Goal: Register for event/course

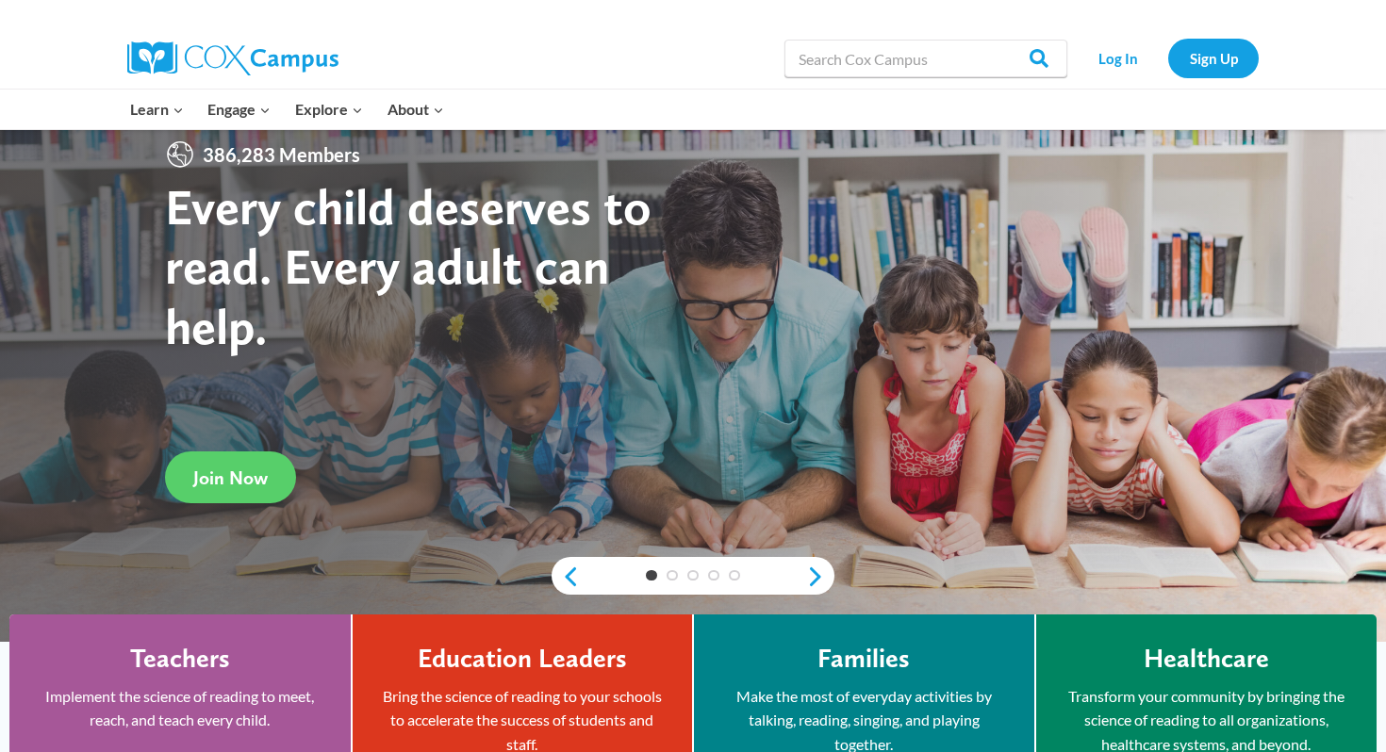
scroll to position [71, 0]
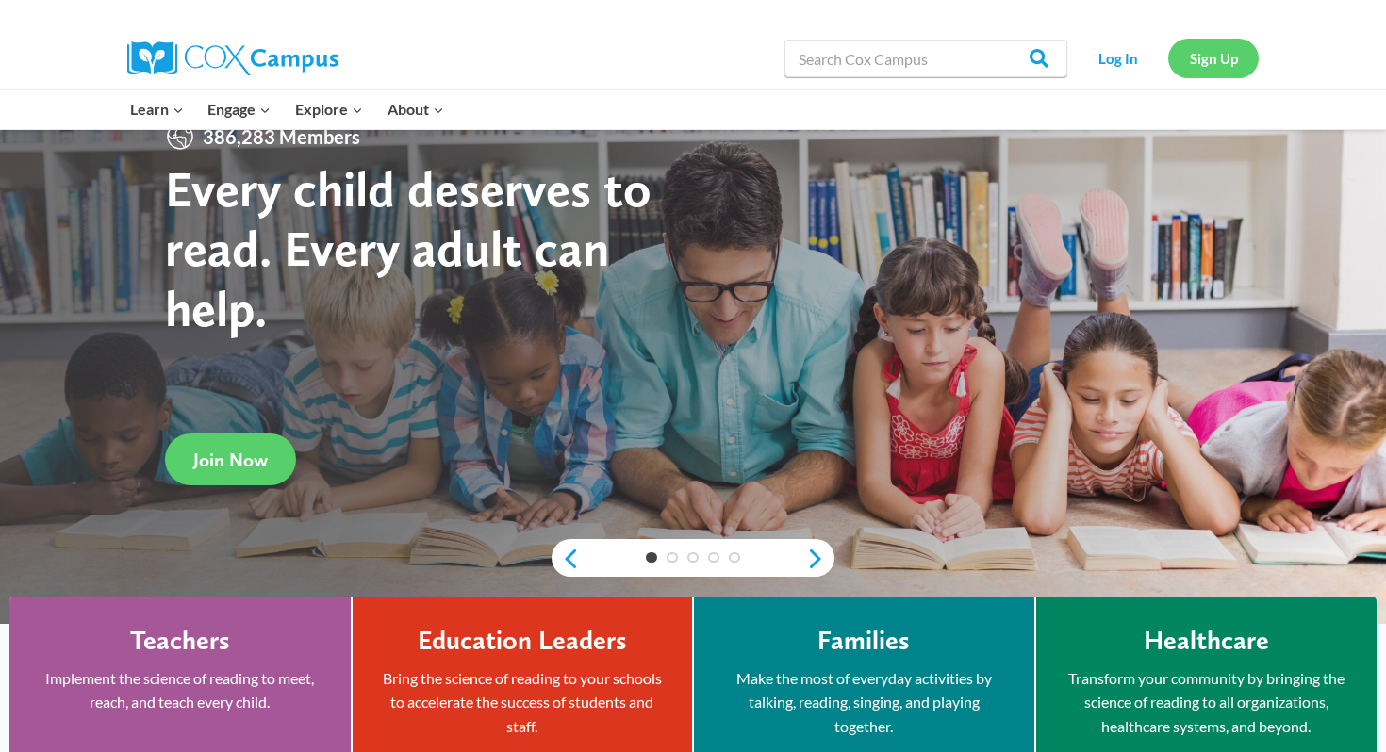
click at [1205, 52] on link "Sign Up" at bounding box center [1213, 58] width 90 height 39
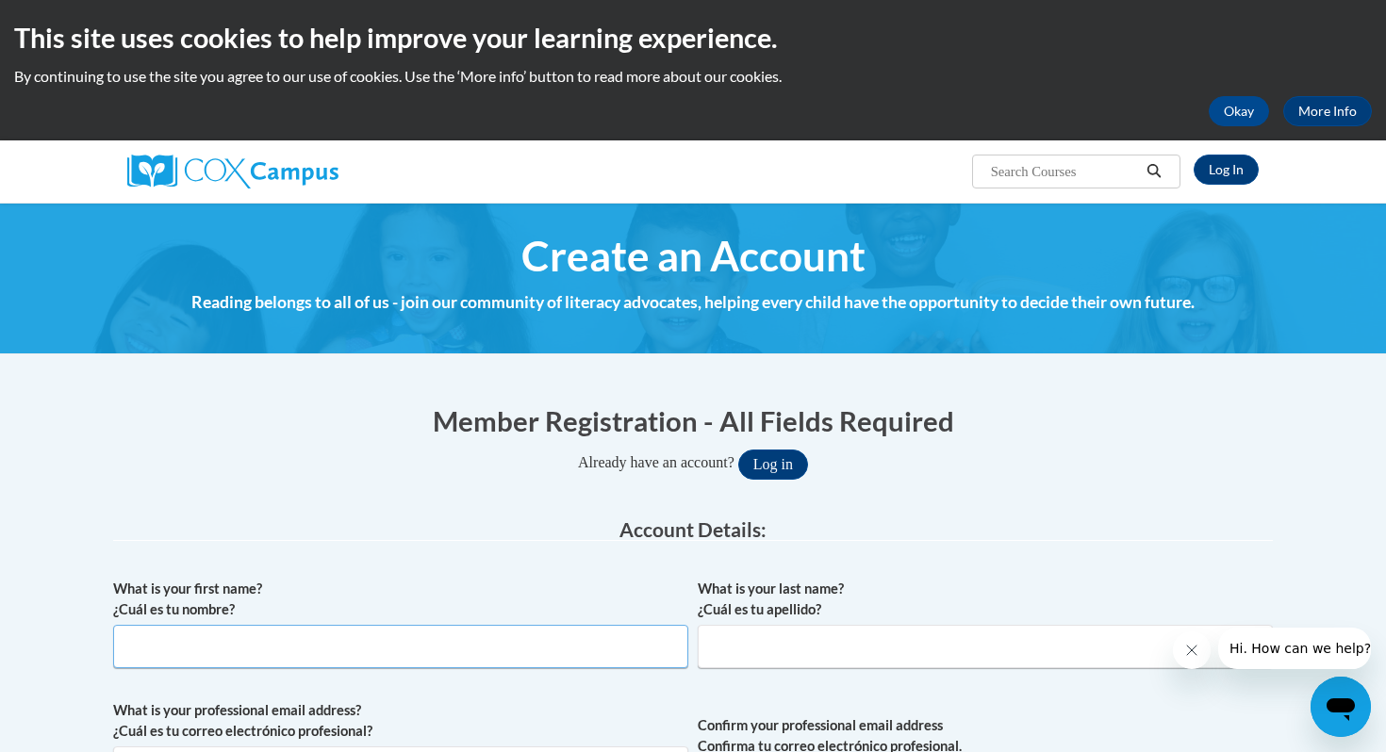
click at [383, 641] on input "What is your first name? ¿Cuál es tu nombre?" at bounding box center [400, 646] width 575 height 43
type input "Michaela"
type input "Clark"
type input "mclark@kippatl.org"
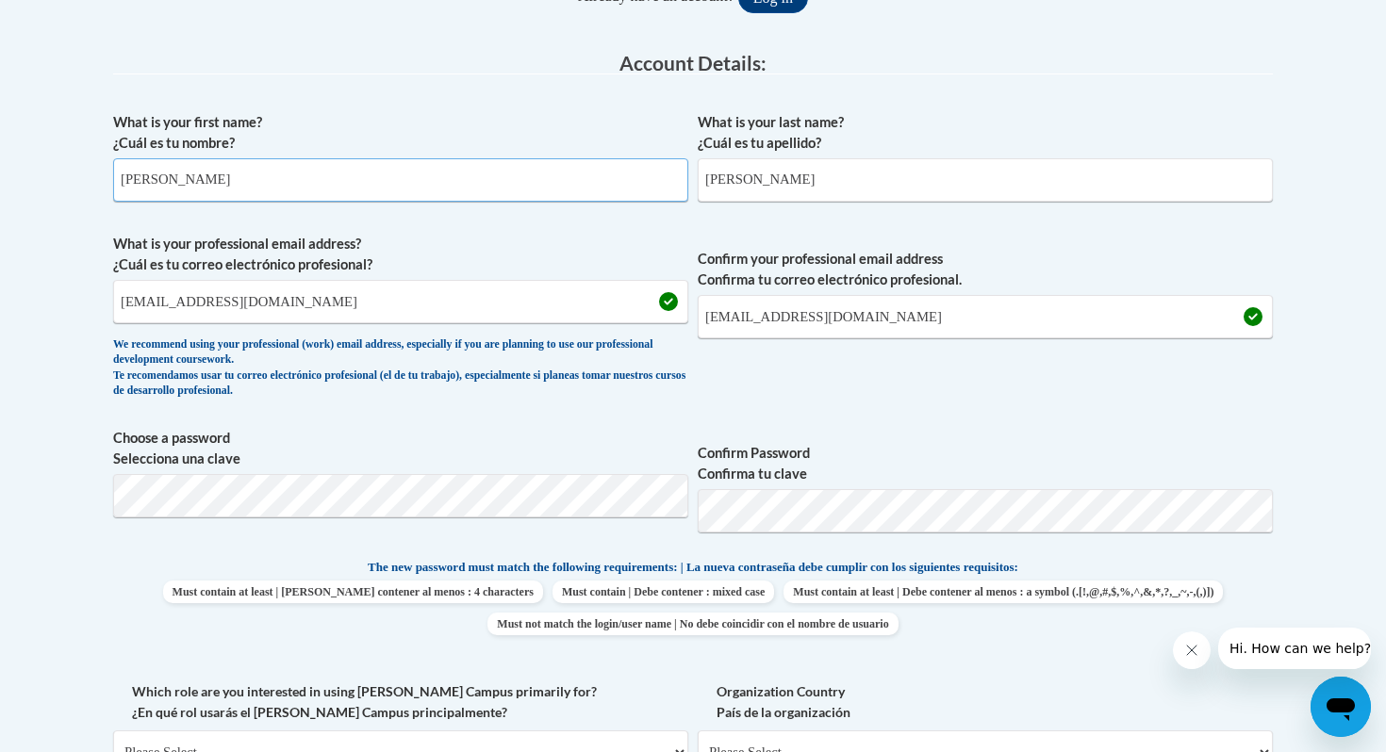
scroll to position [469, 0]
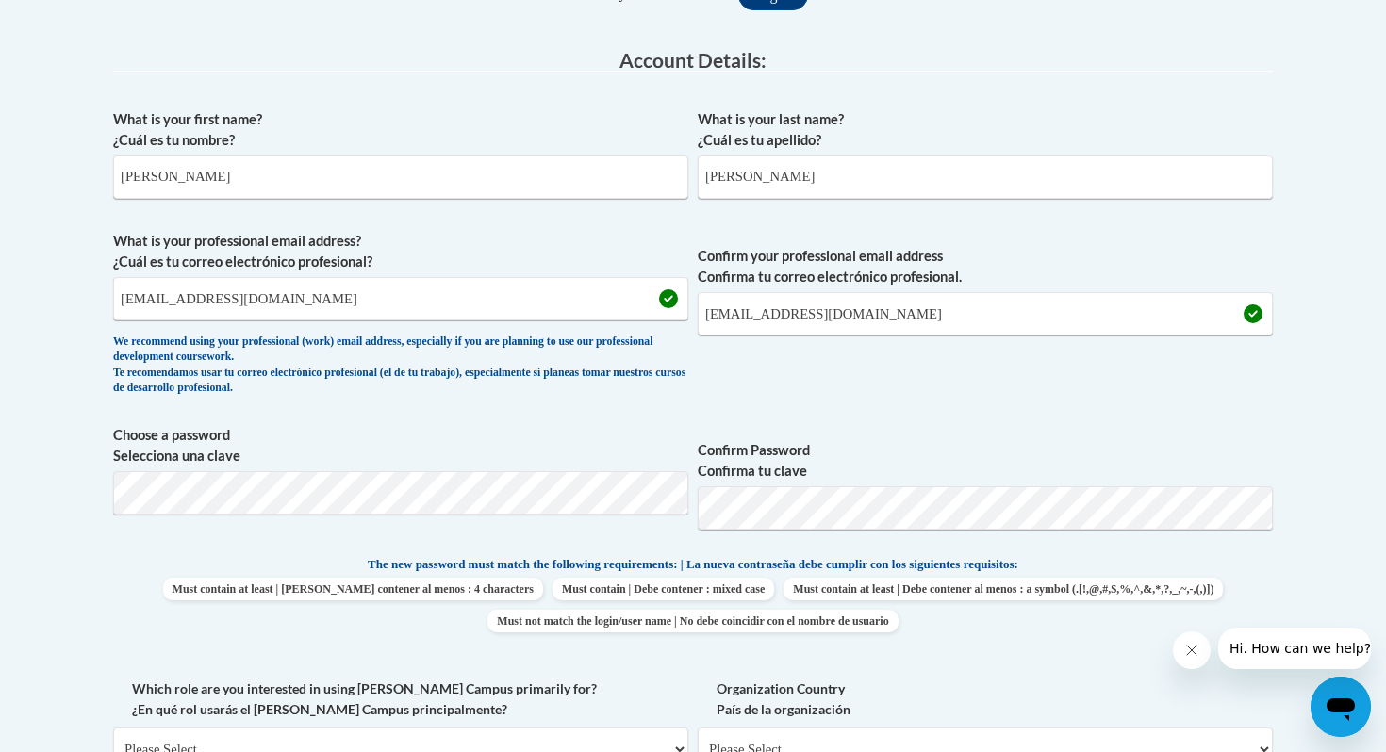
click at [834, 425] on span "Confirm Password Confirma tu clave" at bounding box center [985, 485] width 575 height 120
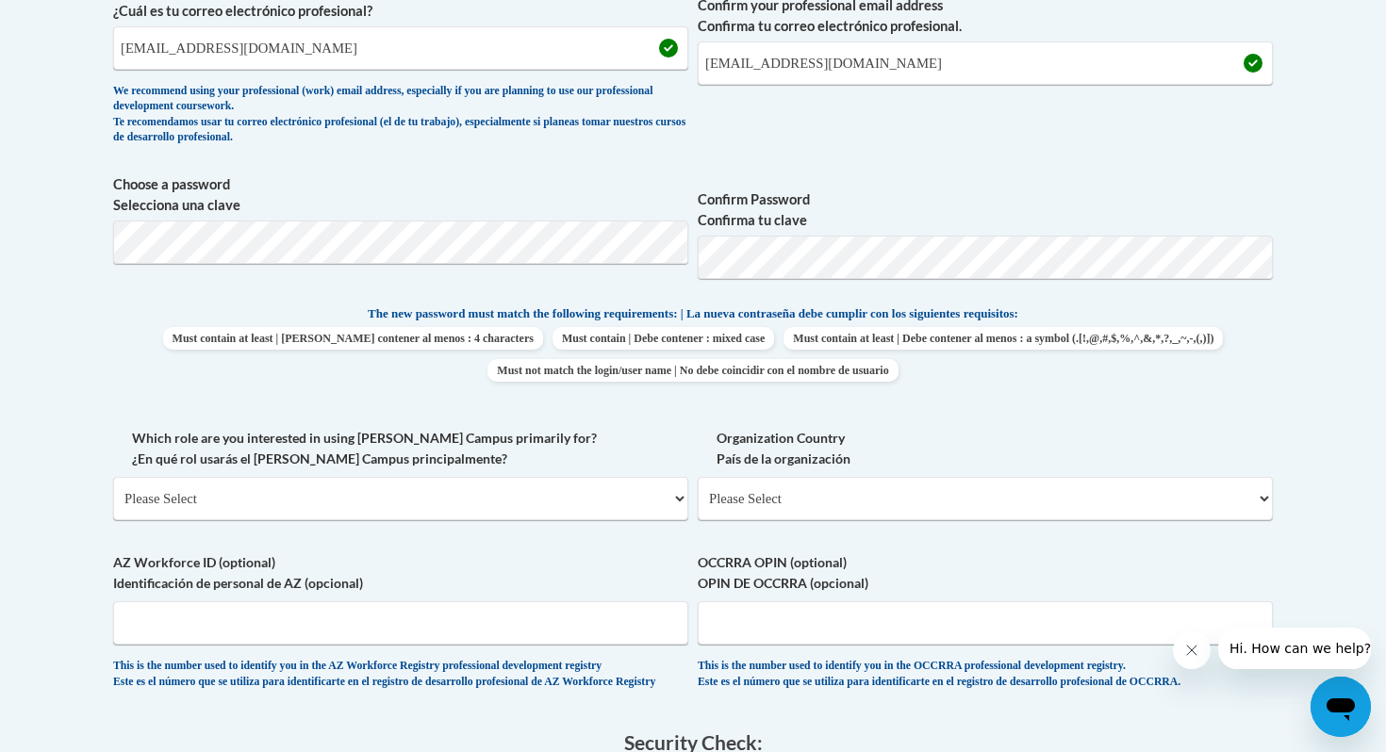
scroll to position [723, 0]
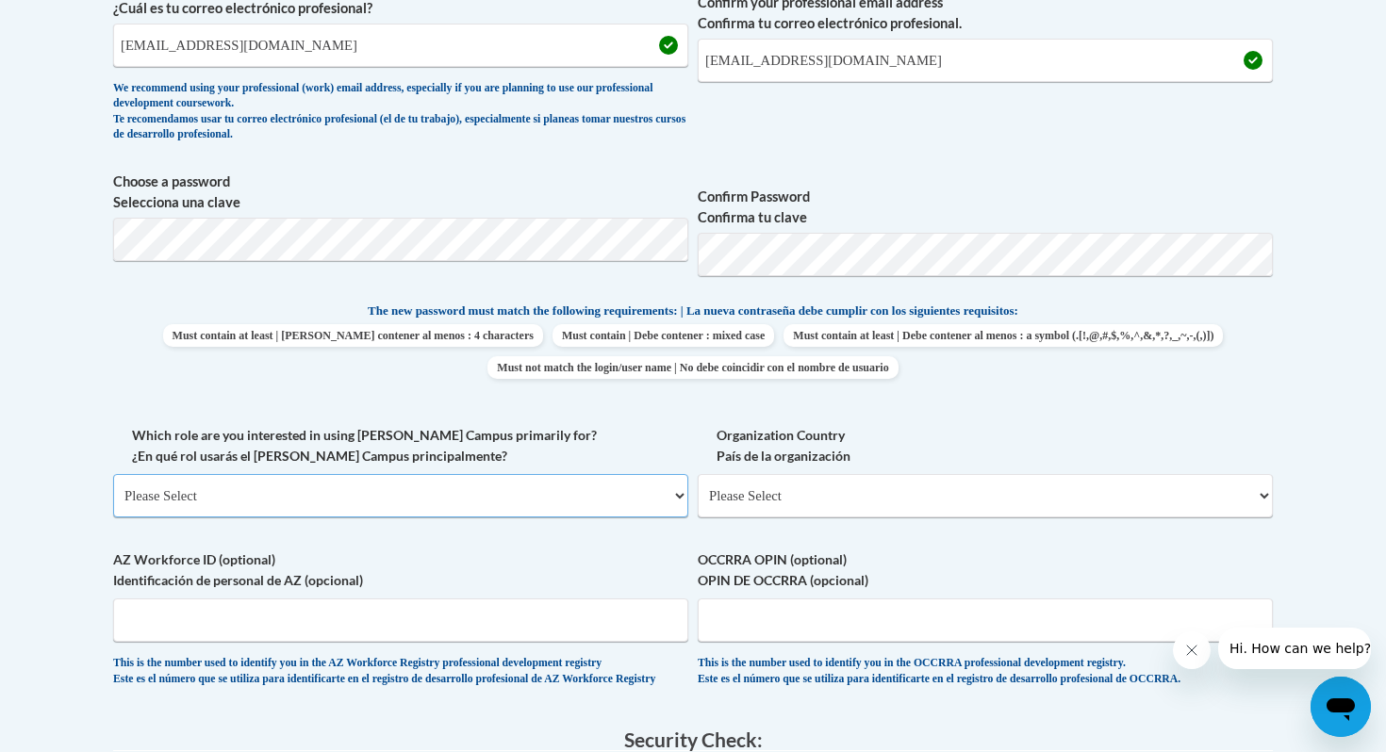
click at [486, 495] on select "Please Select College/University | Colegio/Universidad Community/Nonprofit Part…" at bounding box center [400, 495] width 575 height 43
select select "fbf2d438-af2f-41f8-98f1-81c410e29de3"
click at [113, 474] on select "Please Select College/University | Colegio/Universidad Community/Nonprofit Part…" at bounding box center [400, 495] width 575 height 43
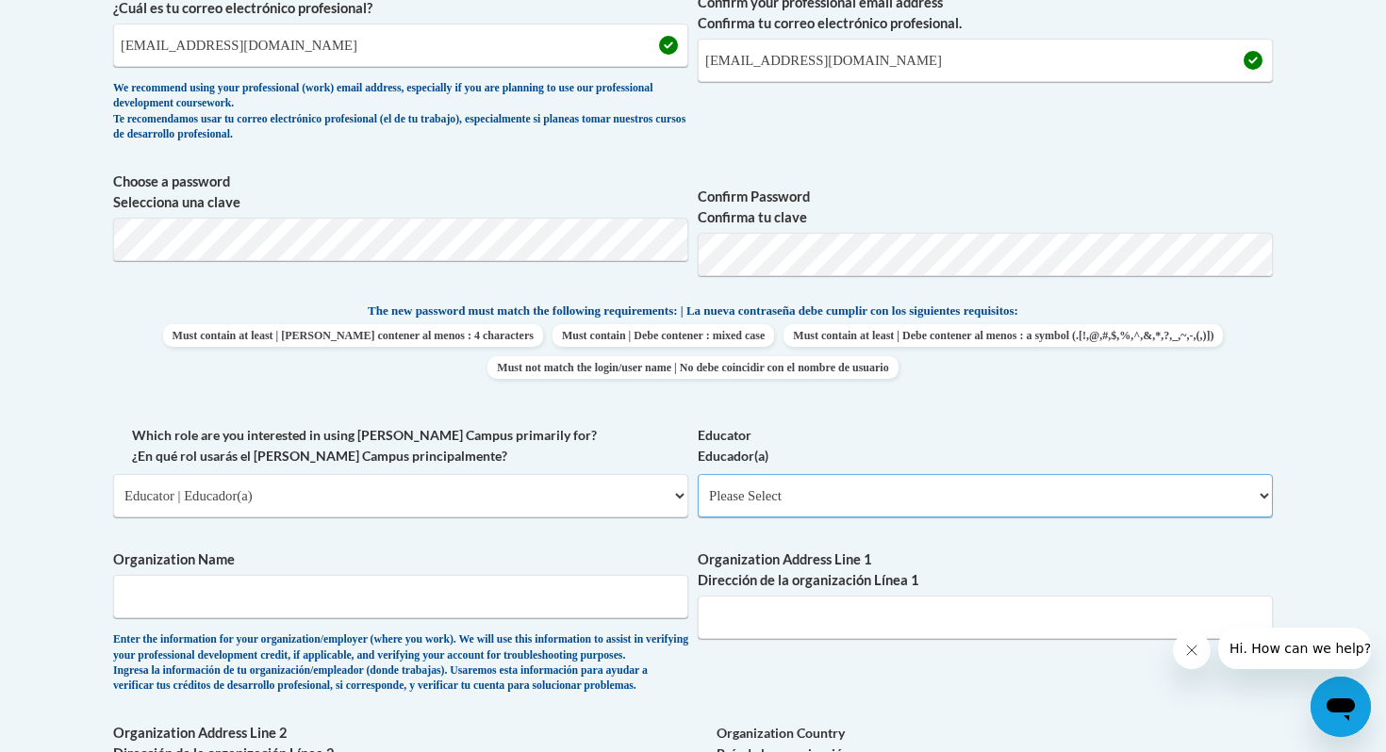
click at [838, 480] on select "Please Select Early Learning/Daycare Teacher/Family Home Care Provider | Maestr…" at bounding box center [985, 495] width 575 height 43
select select "11a86997-7122-4e2e-80c7-11975180ece4"
click at [698, 474] on select "Please Select Early Learning/Daycare Teacher/Family Home Care Provider | Maestr…" at bounding box center [985, 495] width 575 height 43
type input "KIPP Vision Primary"
type input "660 McWilliams Rd SE"
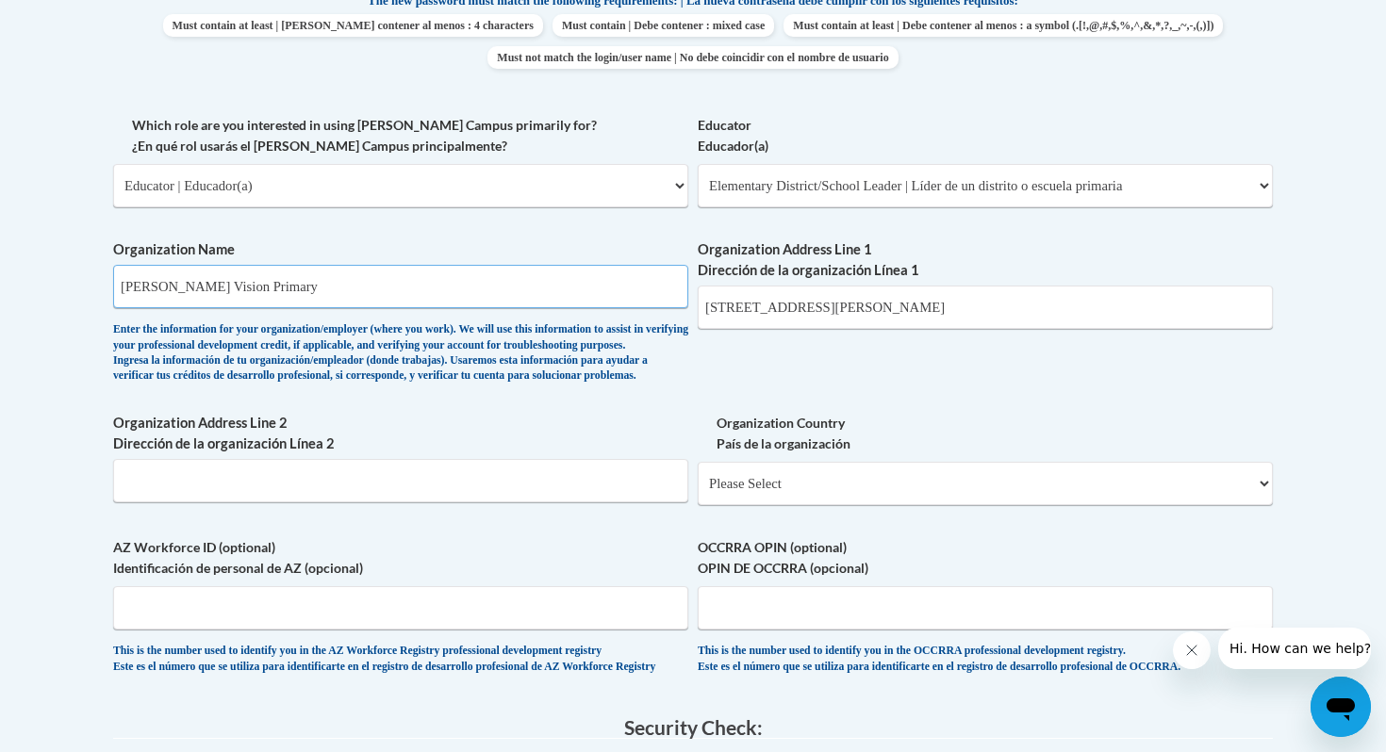
scroll to position [1140, 0]
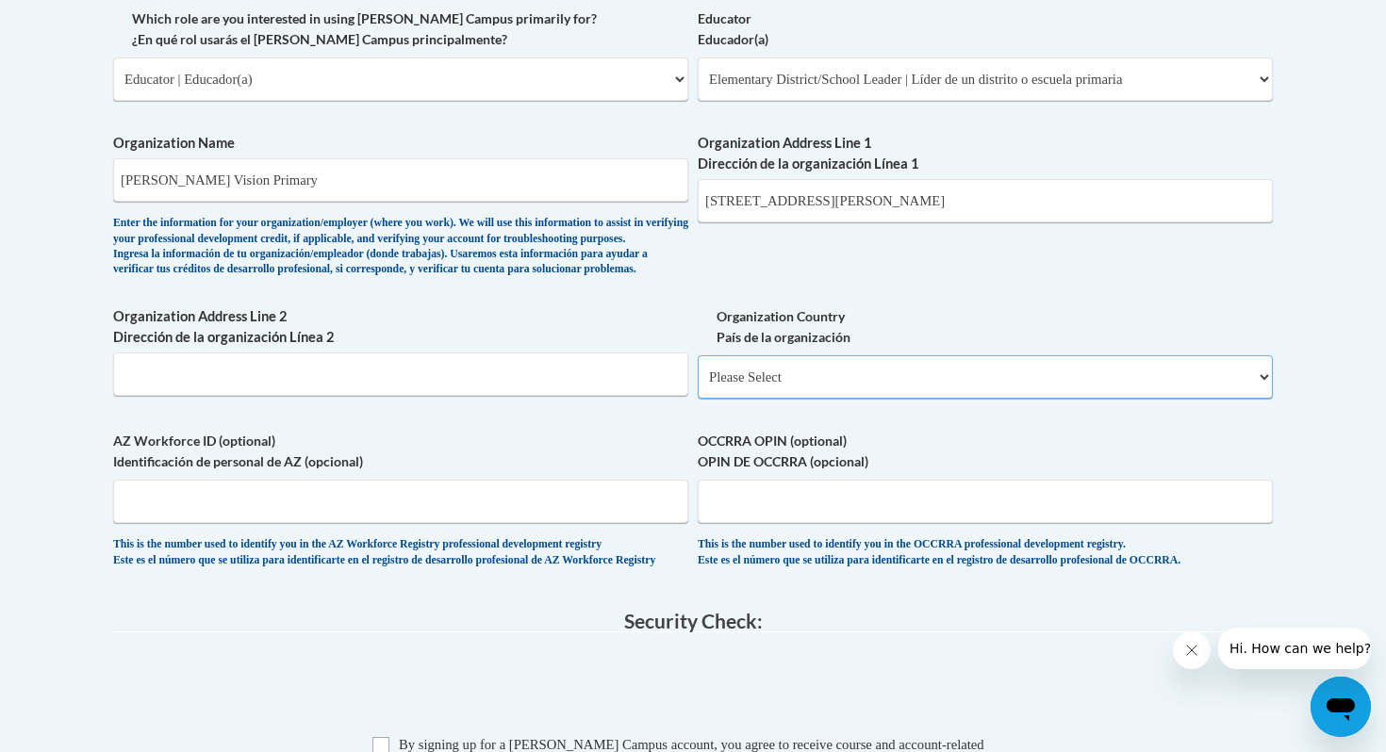
click at [963, 395] on select "Please Select United States | Estados Unidos Outside of the United States | Fue…" at bounding box center [985, 376] width 575 height 43
select select "ad49bcad-a171-4b2e-b99c-48b446064914"
click at [698, 386] on select "Please Select United States | Estados Unidos Outside of the United States | Fue…" at bounding box center [985, 376] width 575 height 43
select select
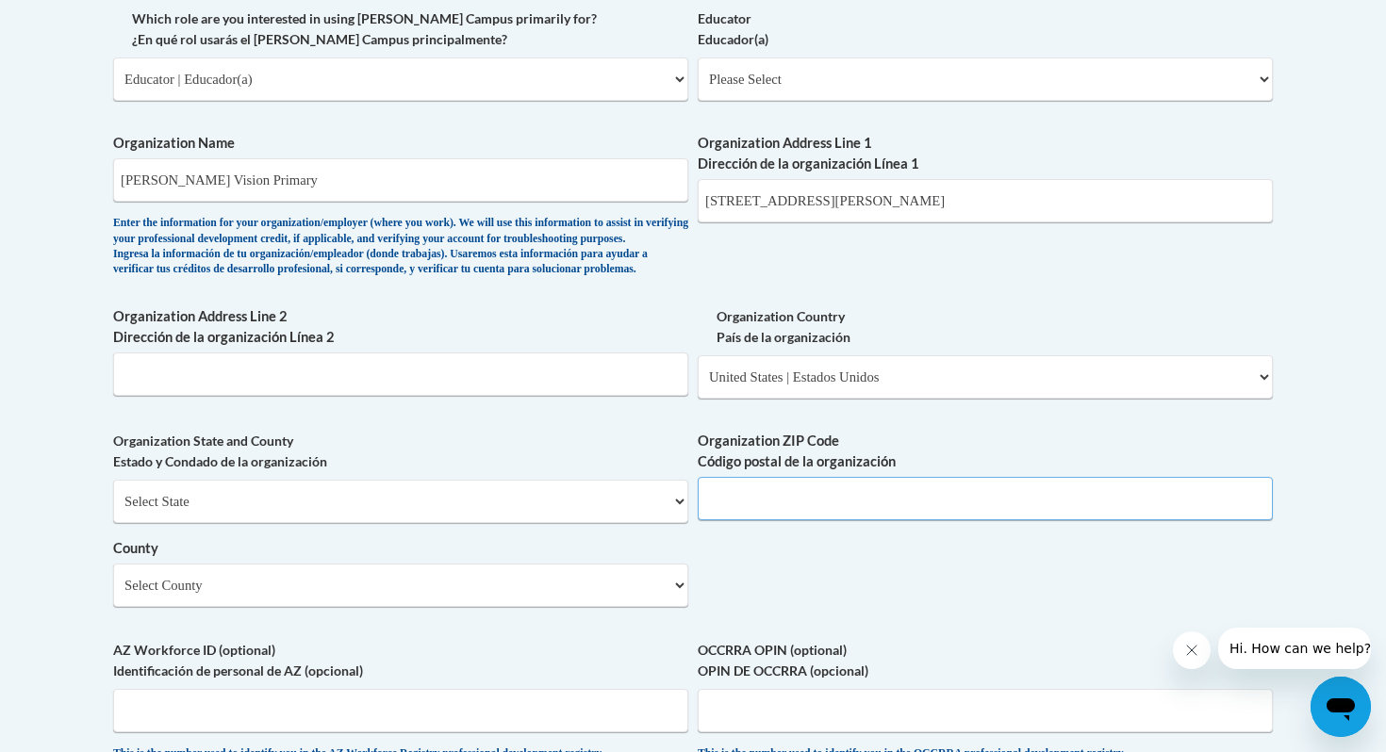
click at [800, 520] on input "Organization ZIP Code Código postal de la organización" at bounding box center [985, 498] width 575 height 43
type input "30315"
click at [468, 607] on select "Select County Appling Atkinson Bacon Baker Baldwin Banks Barrow Bartow Ben Hill…" at bounding box center [400, 585] width 575 height 43
select select "Fulton"
click at [113, 595] on select "Select County Appling Atkinson Bacon Baker Baldwin Banks Barrow Bartow Ben Hill…" at bounding box center [400, 585] width 575 height 43
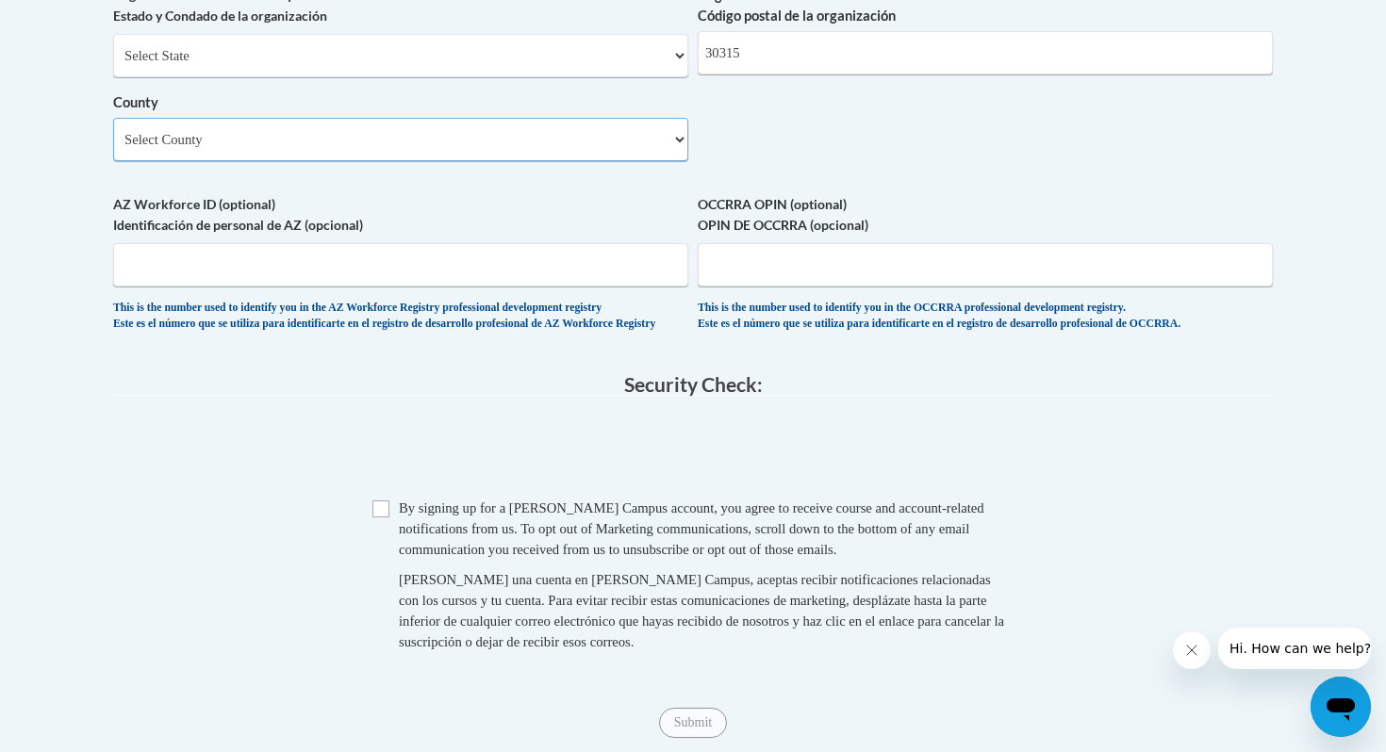
scroll to position [1598, 0]
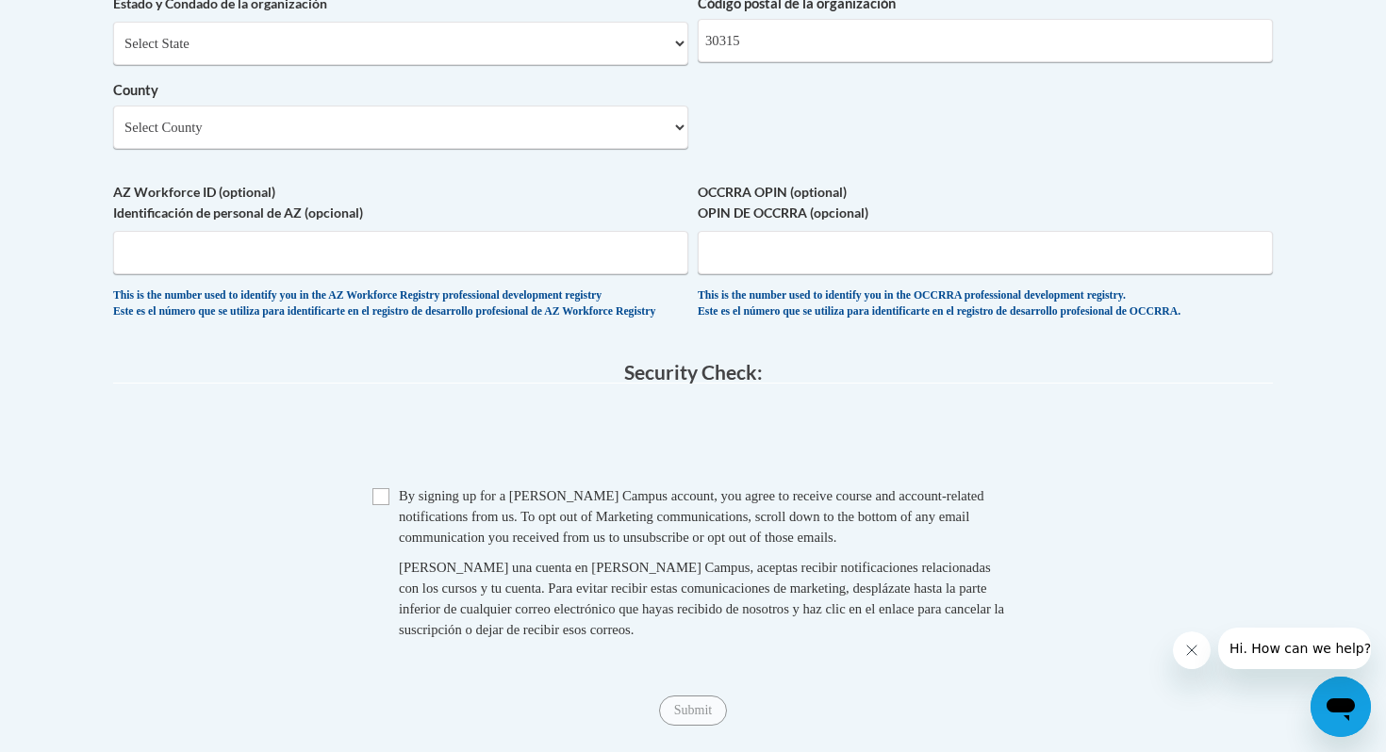
click at [371, 549] on div "Checkbox By signing up for a Cox Campus account, you agree to receive course an…" at bounding box center [692, 571] width 1159 height 173
click at [384, 505] on input "Checkbox" at bounding box center [380, 496] width 17 height 17
checkbox input "true"
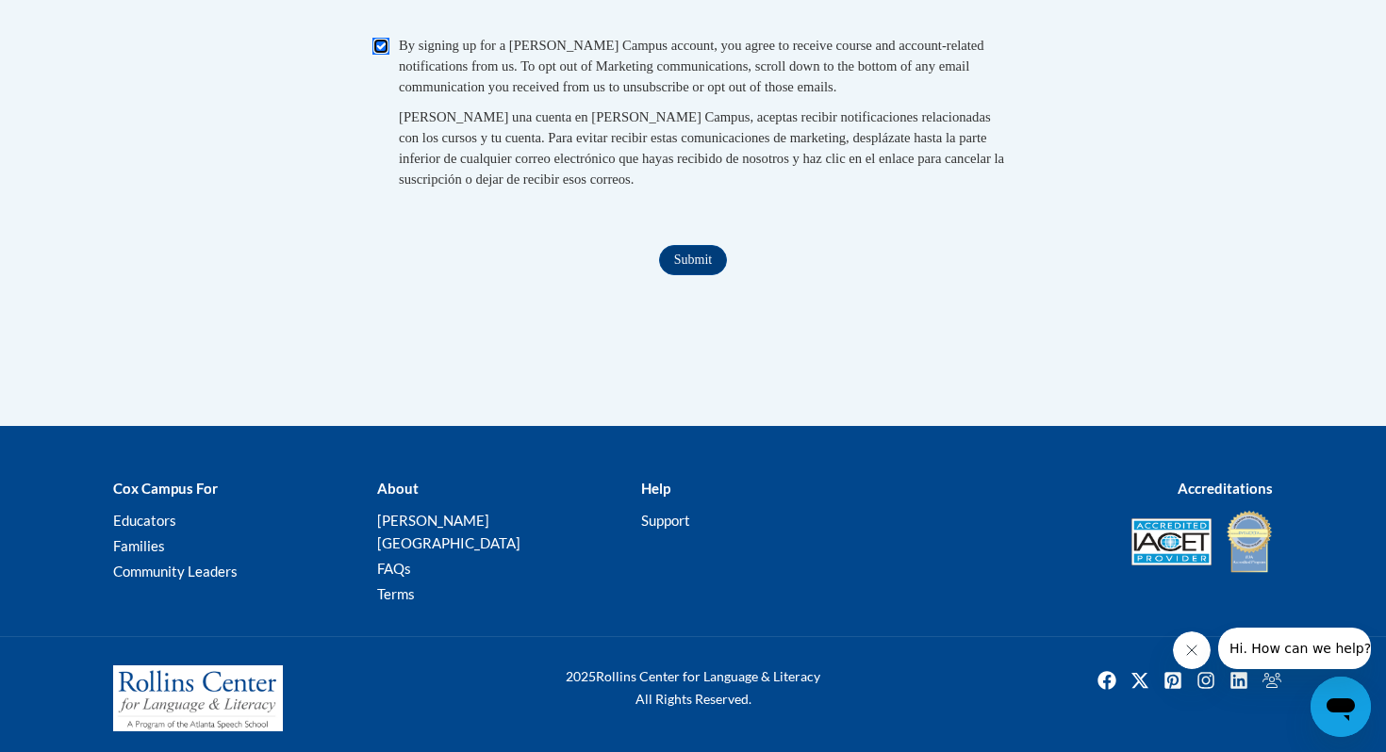
scroll to position [2066, 0]
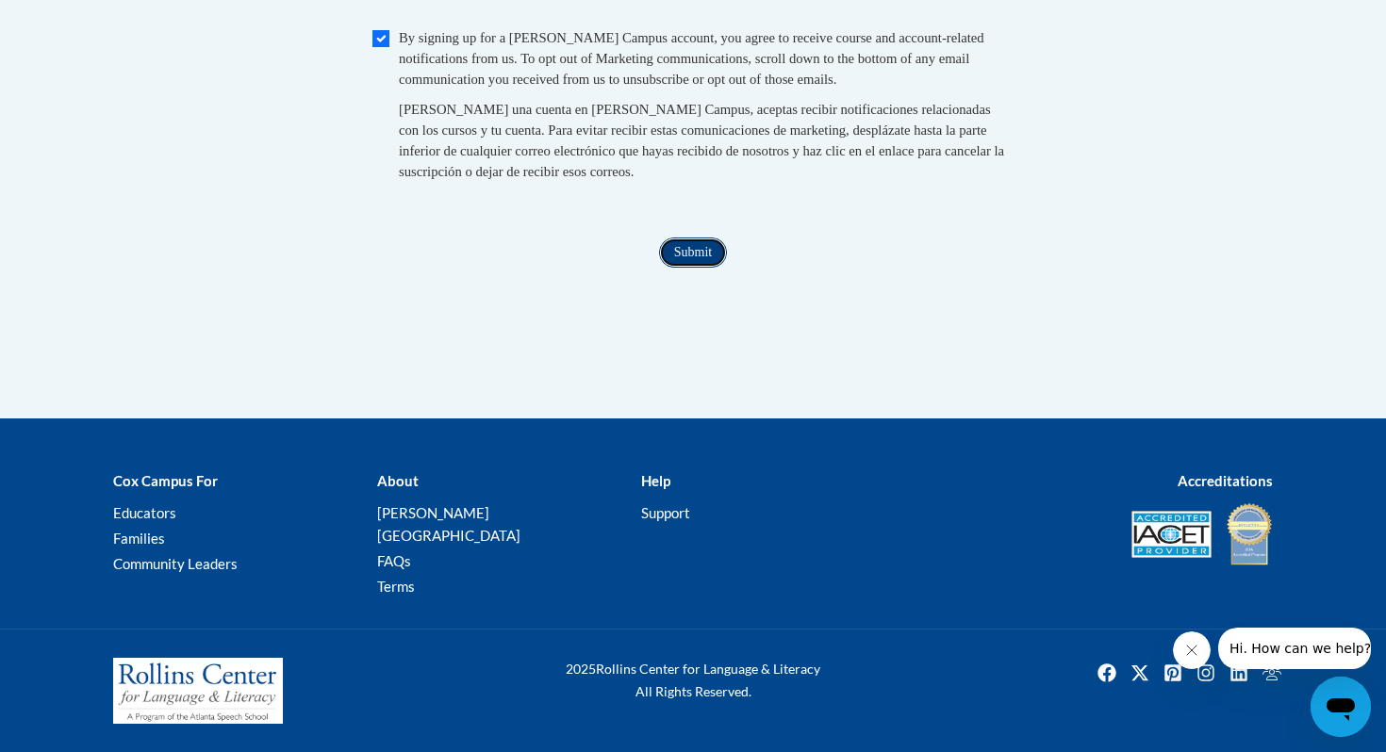
click at [696, 268] on input "Submit" at bounding box center [693, 253] width 68 height 30
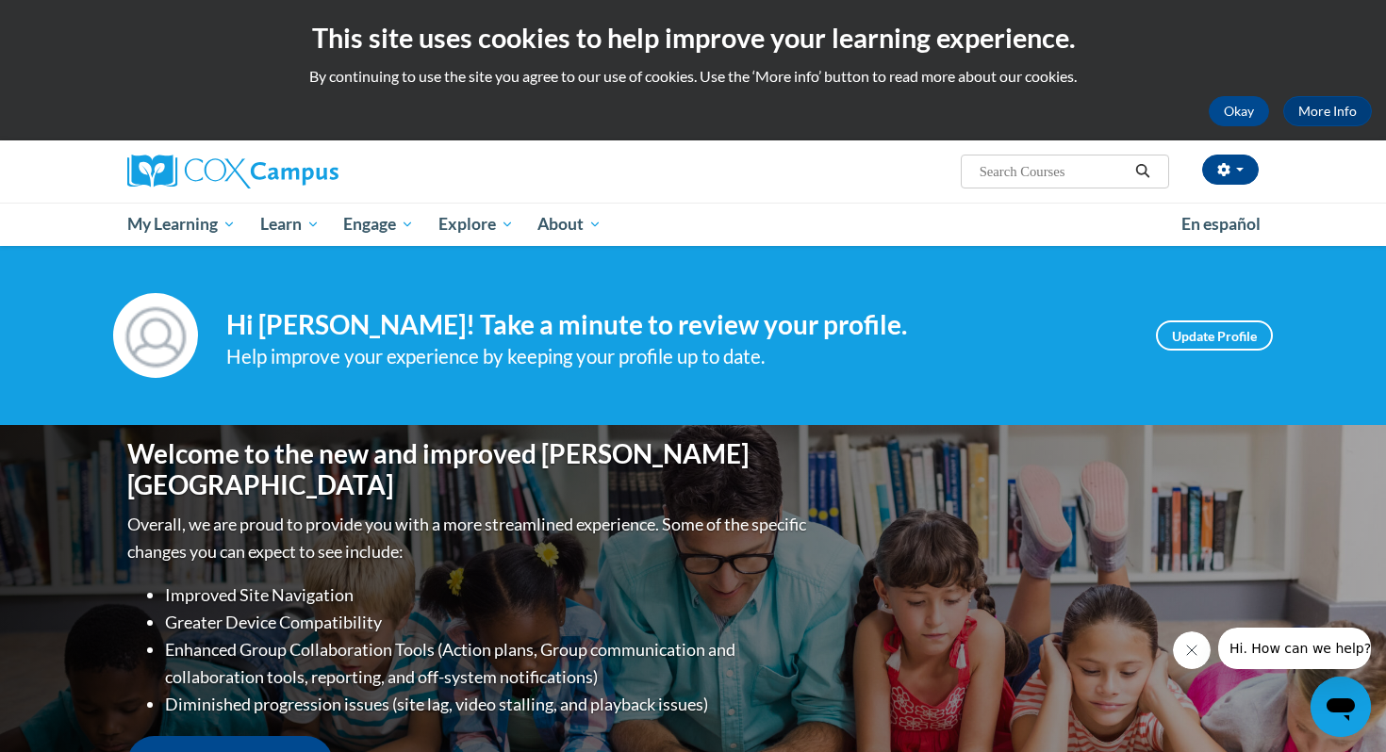
click at [1029, 174] on input "Search..." at bounding box center [1053, 171] width 151 height 23
type input "FLUENCY"
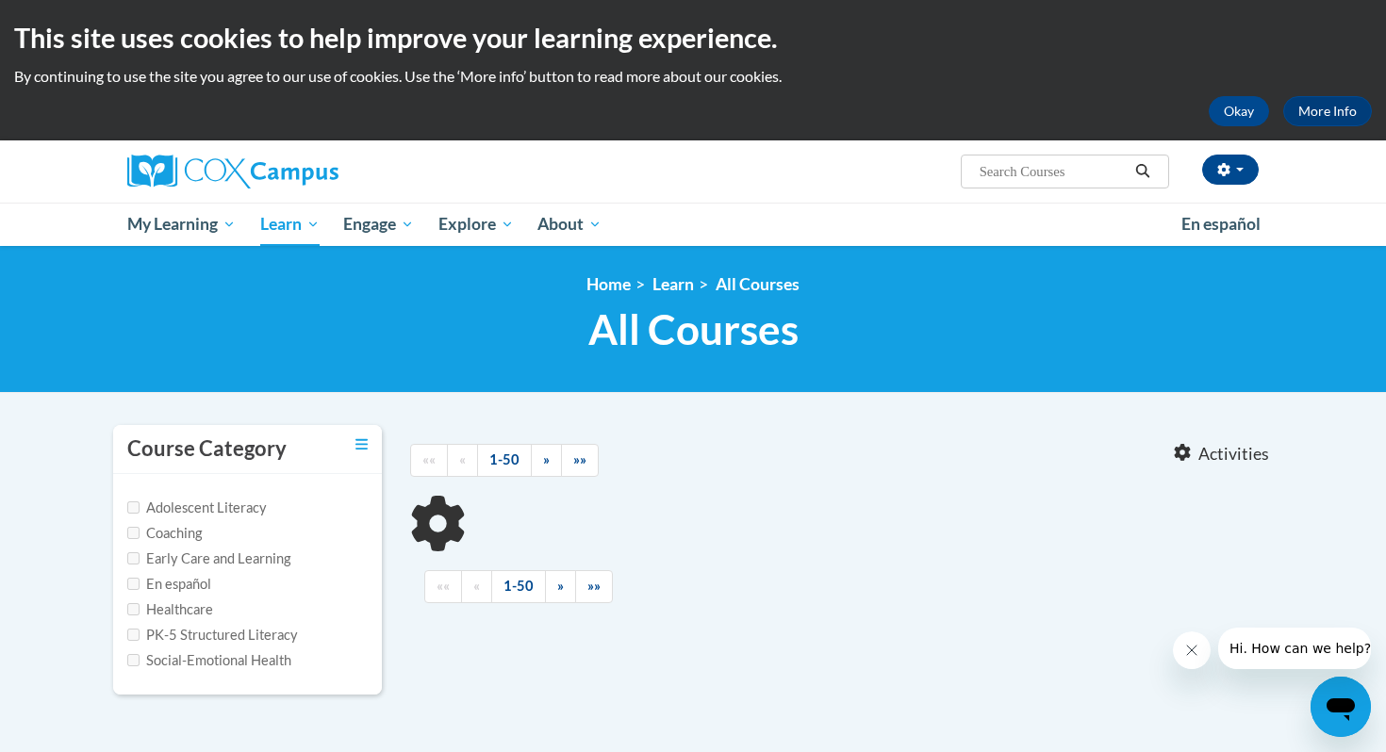
type input "FLUENCY"
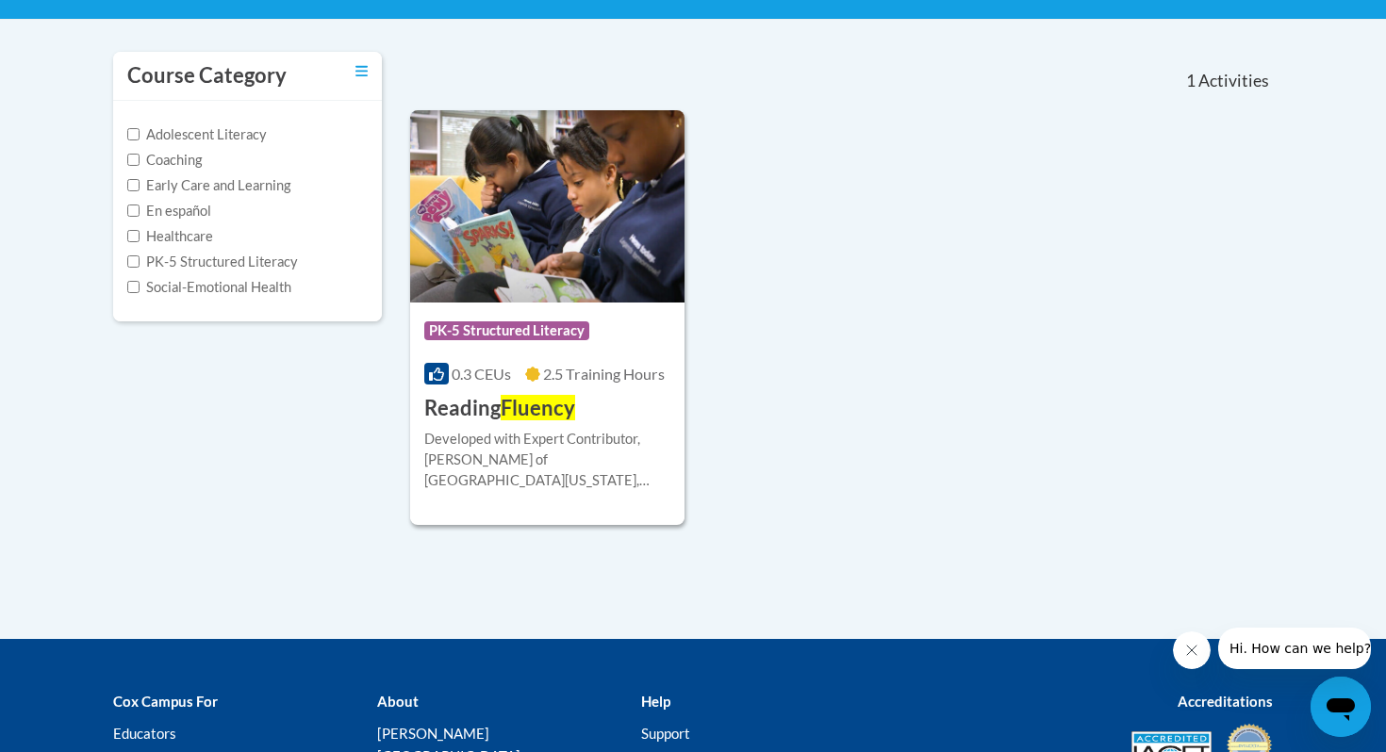
scroll to position [386, 0]
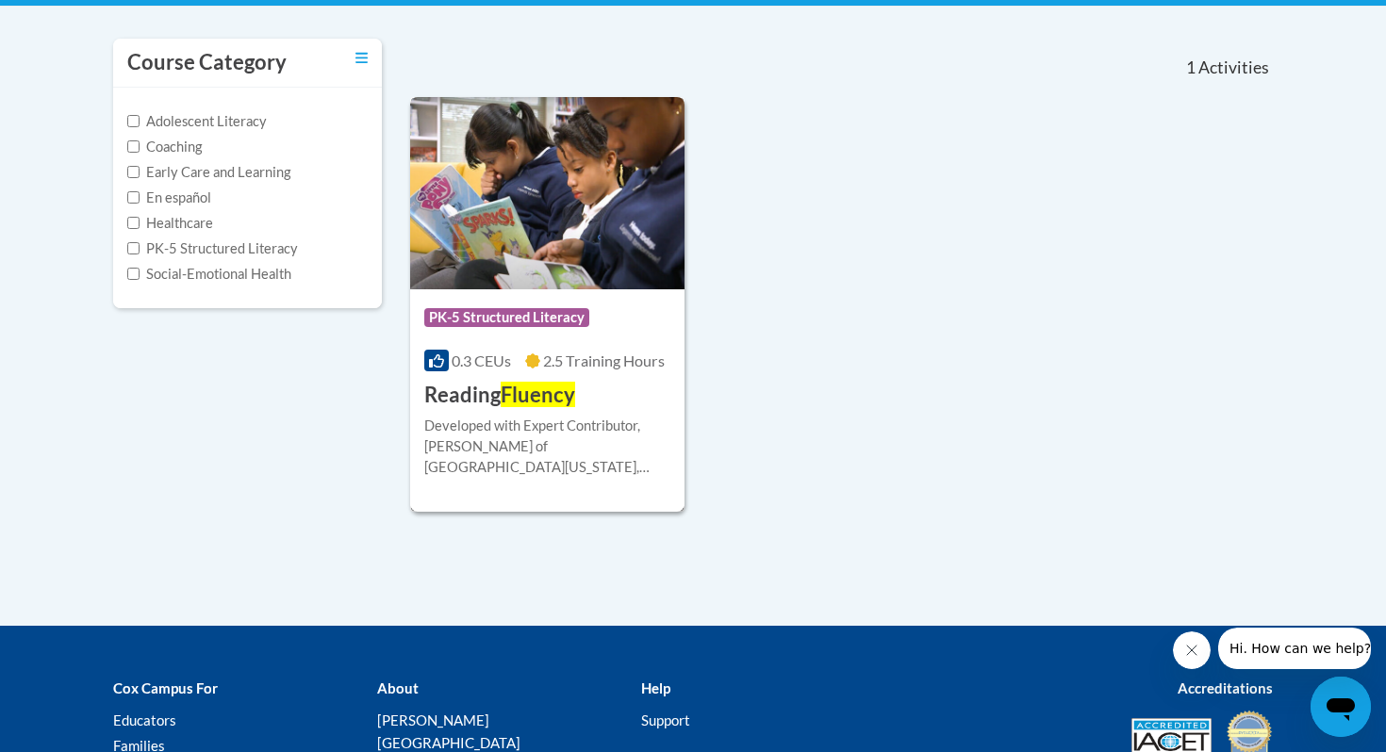
click at [634, 386] on div "Course Category: PK-5 Structured Literacy 0.3 CEUs 2.5 Training Hours COURSE Re…" at bounding box center [547, 349] width 274 height 121
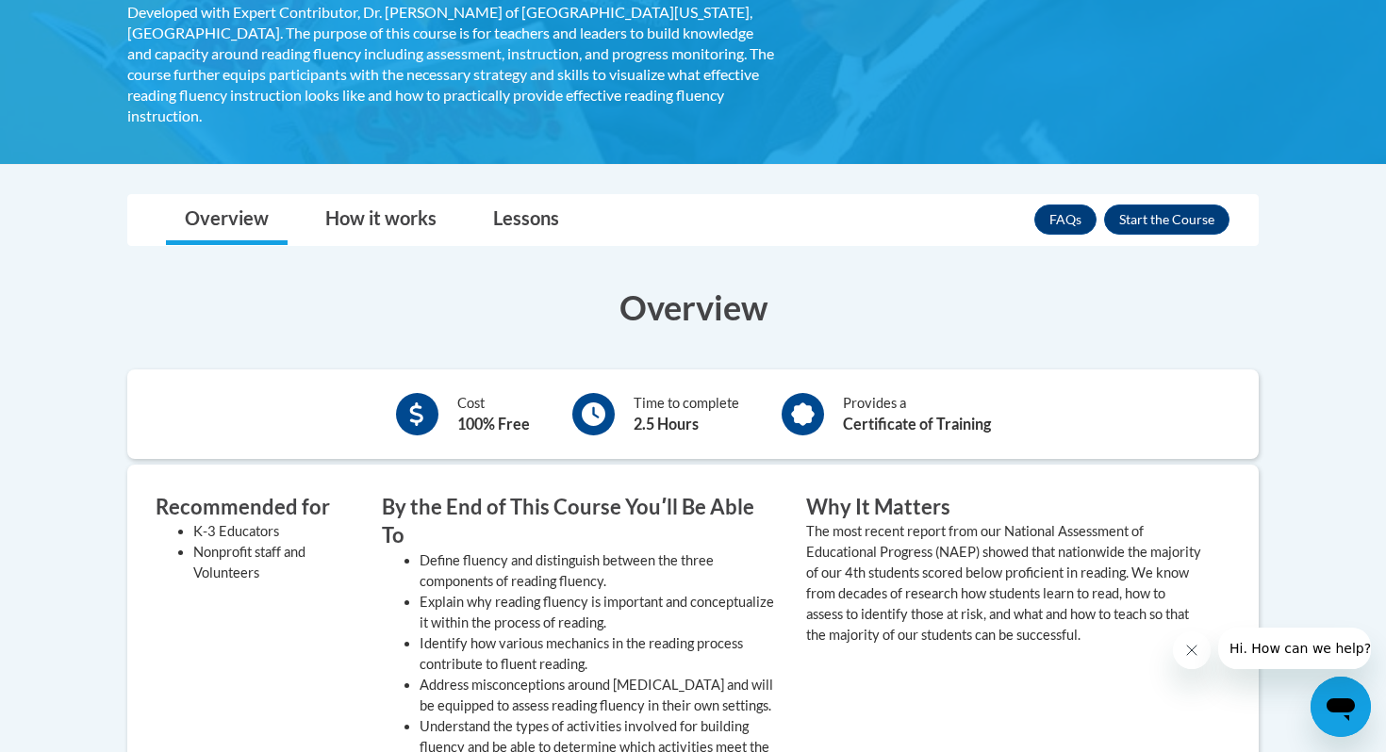
scroll to position [370, 0]
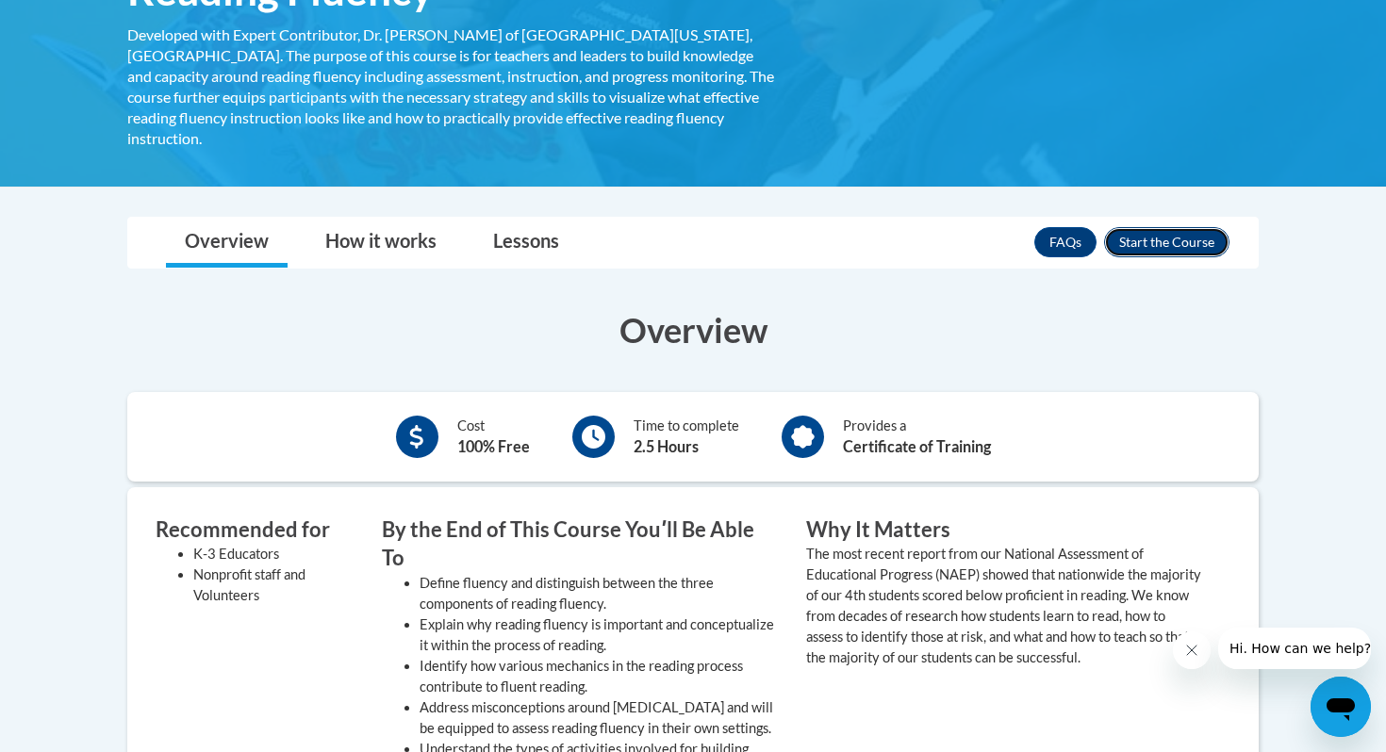
click at [1193, 227] on button "Enroll" at bounding box center [1166, 242] width 125 height 30
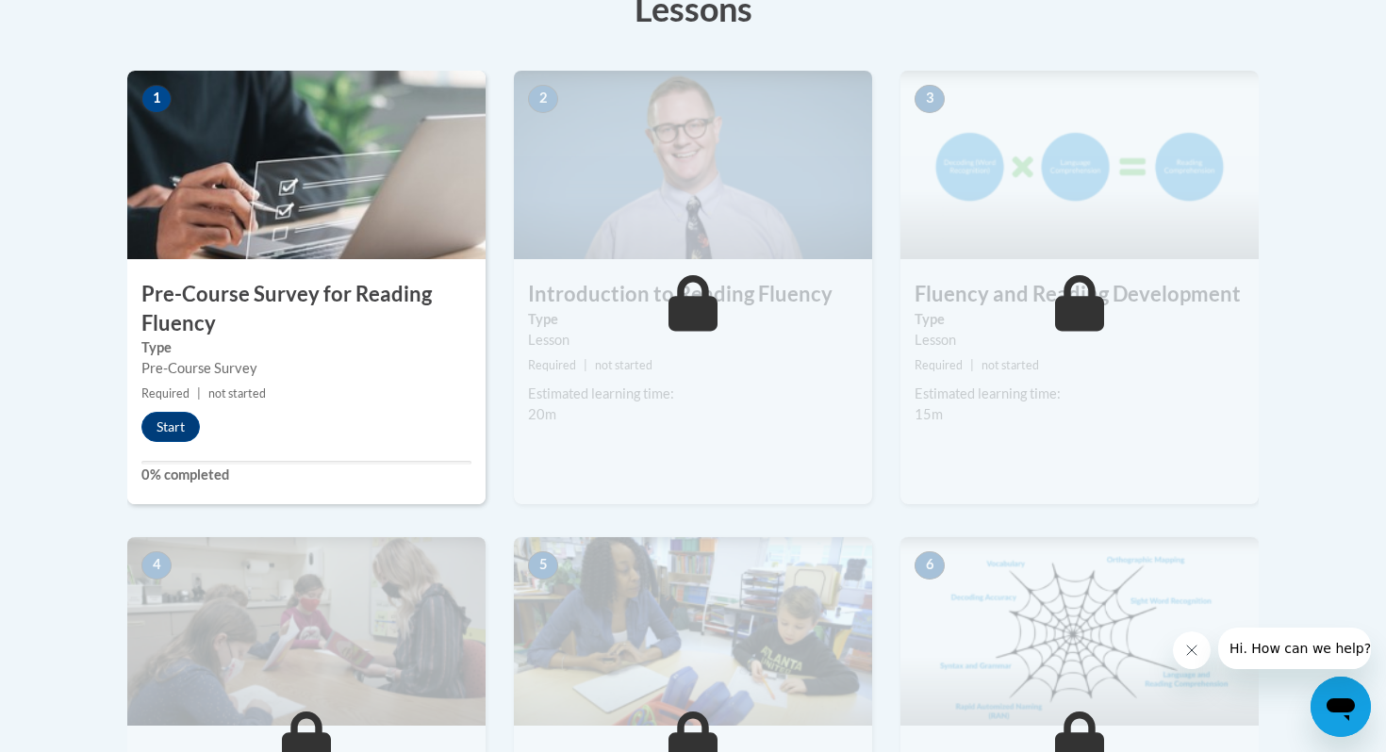
scroll to position [701, 0]
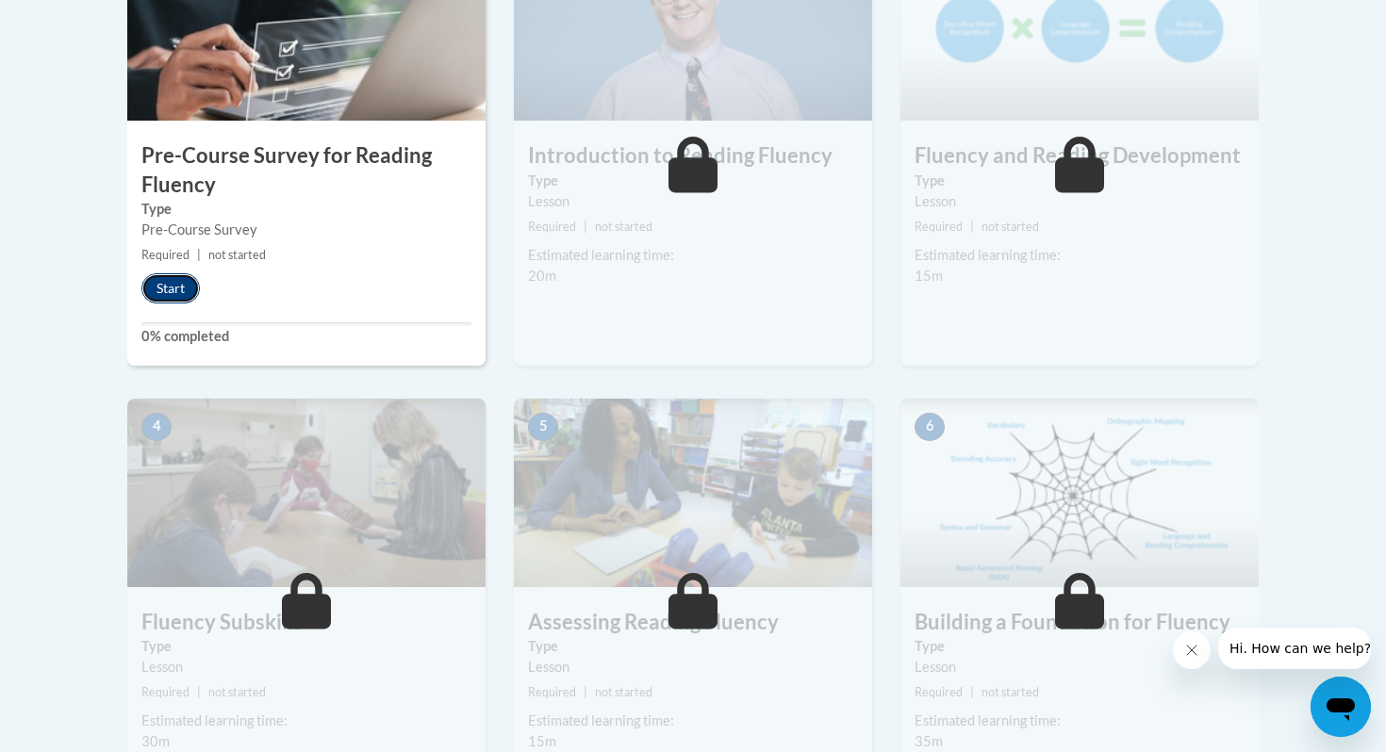
click at [171, 286] on button "Start" at bounding box center [170, 288] width 58 height 30
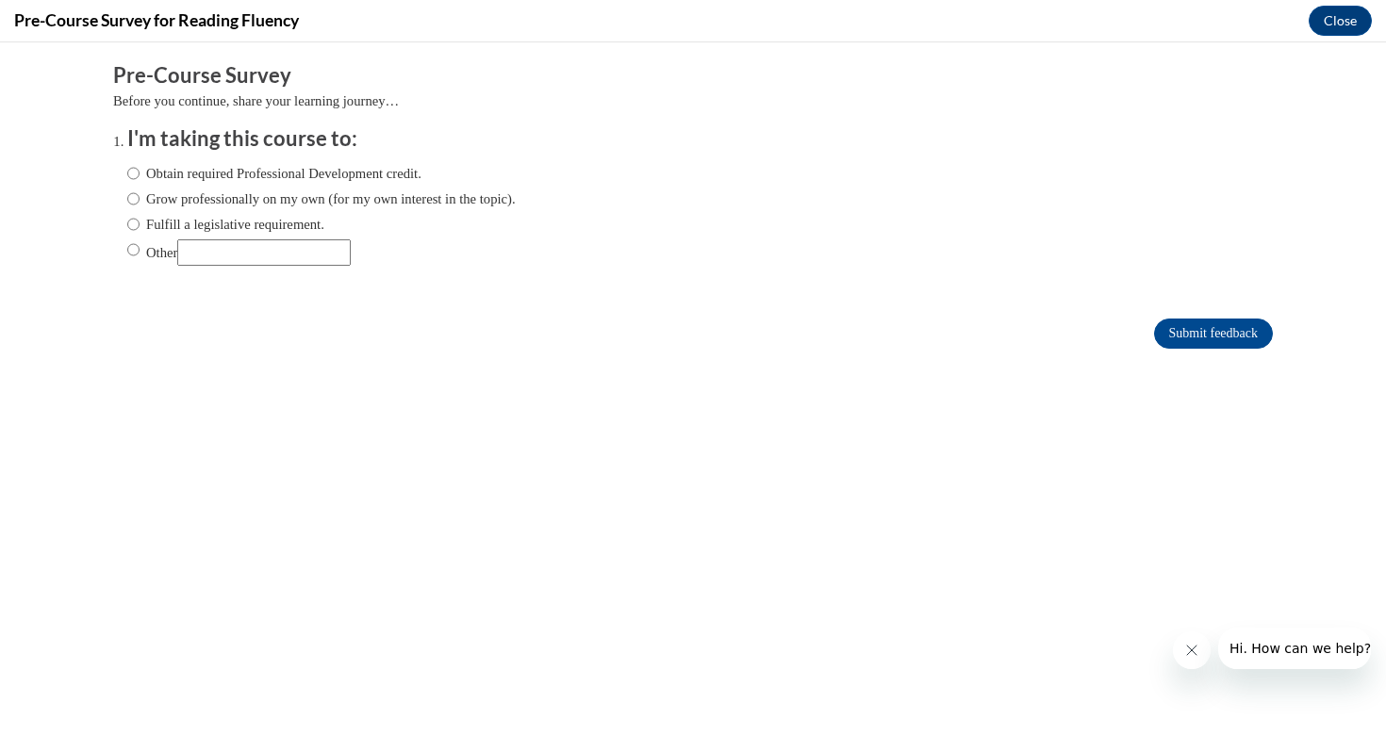
scroll to position [0, 0]
click at [135, 176] on input "Obtain required Professional Development credit." at bounding box center [133, 173] width 12 height 21
radio input "true"
click at [1236, 315] on form "Pre-Course Survey Before you continue, share your learning journey… I'm taking …" at bounding box center [692, 214] width 1159 height 307
click at [1226, 339] on input "Submit feedback" at bounding box center [1213, 334] width 119 height 30
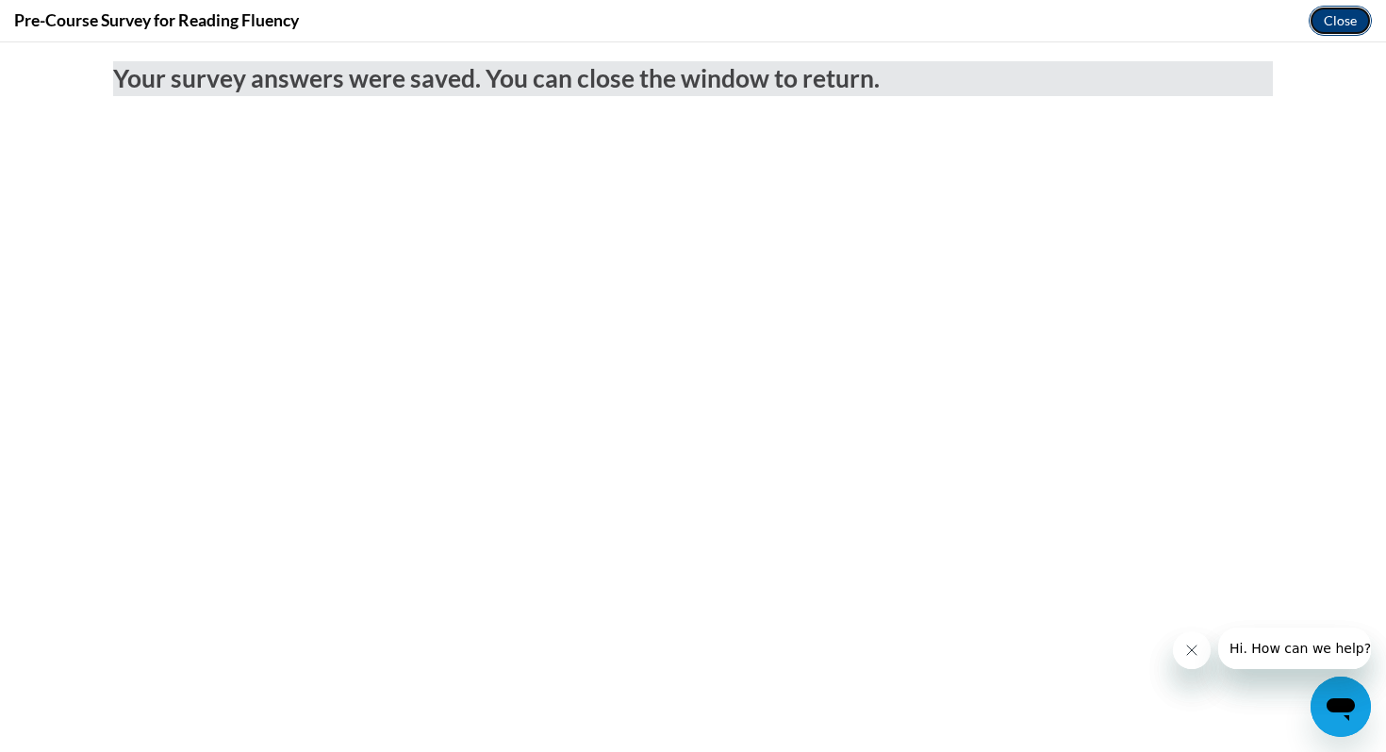
click at [1339, 23] on button "Close" at bounding box center [1339, 21] width 63 height 30
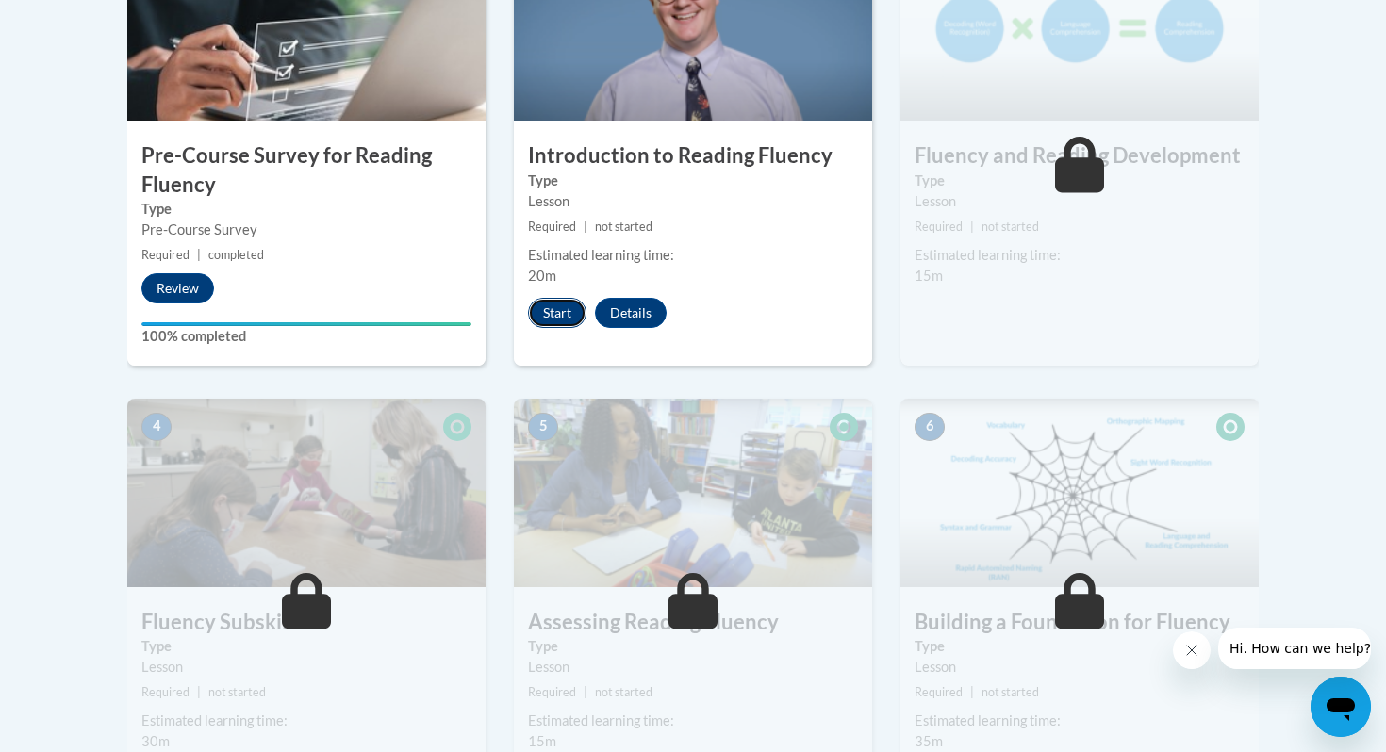
click at [560, 306] on button "Start" at bounding box center [557, 313] width 58 height 30
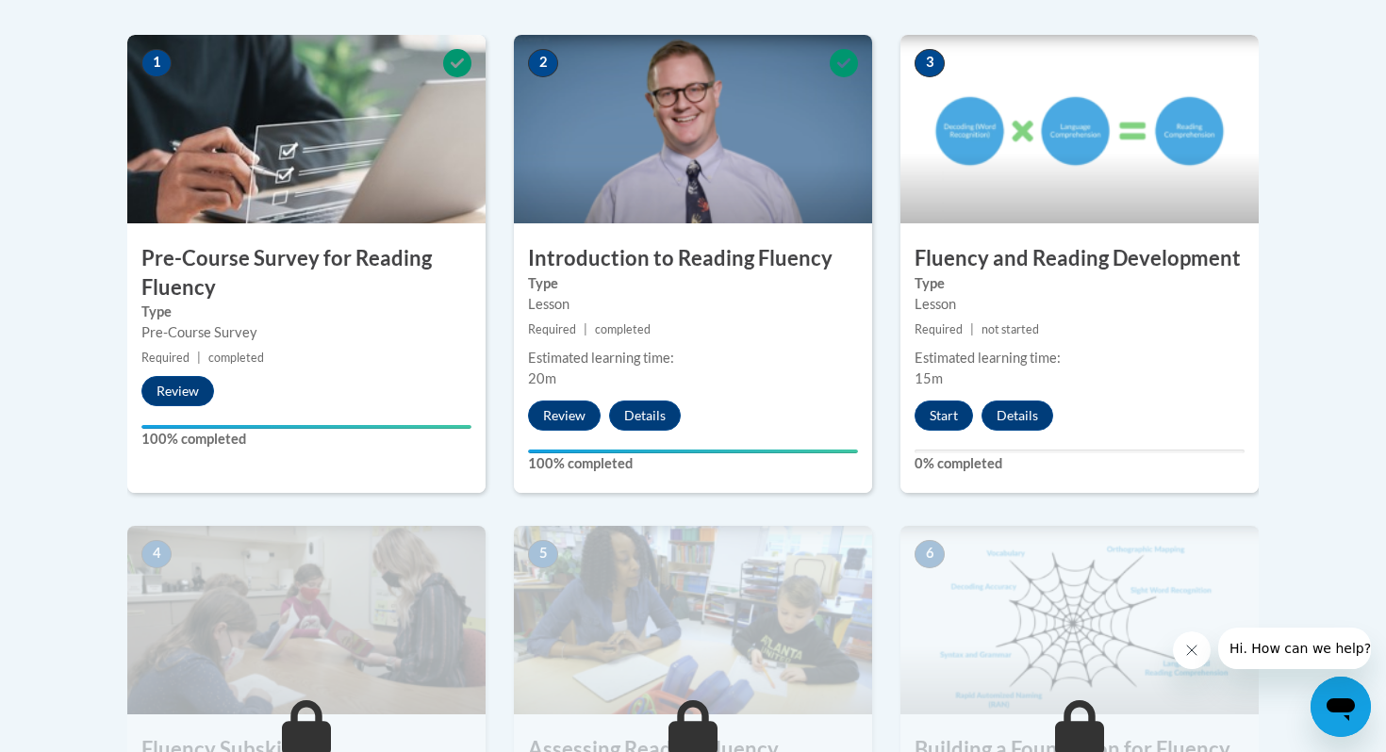
scroll to position [608, 0]
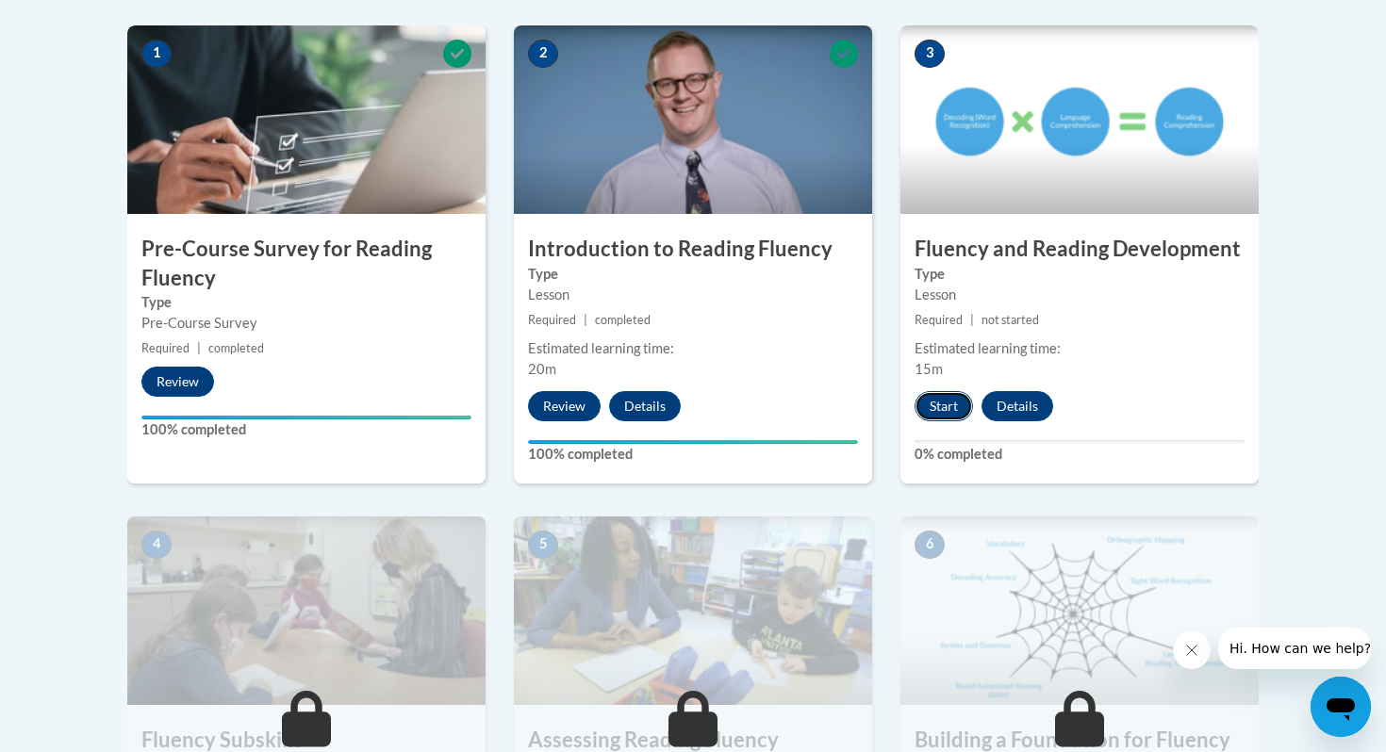
click at [945, 401] on button "Start" at bounding box center [943, 406] width 58 height 30
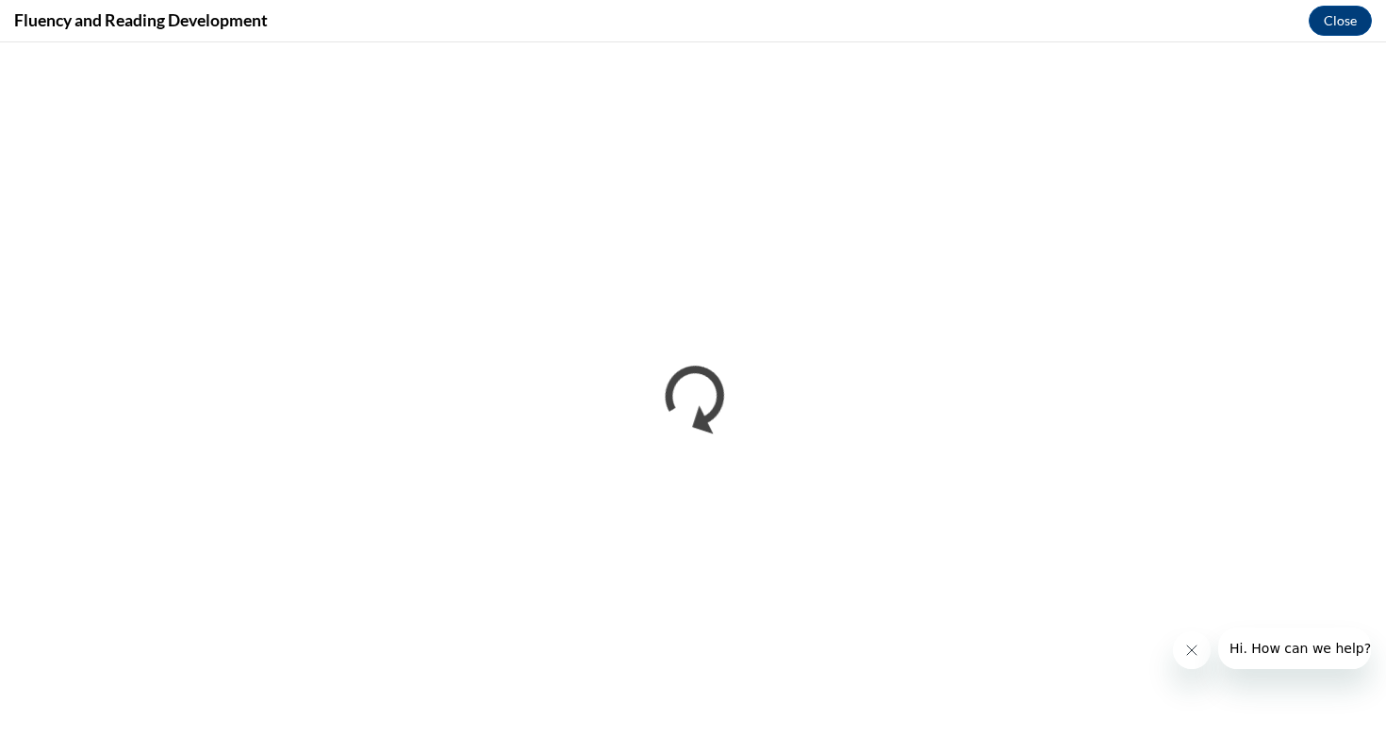
scroll to position [0, 0]
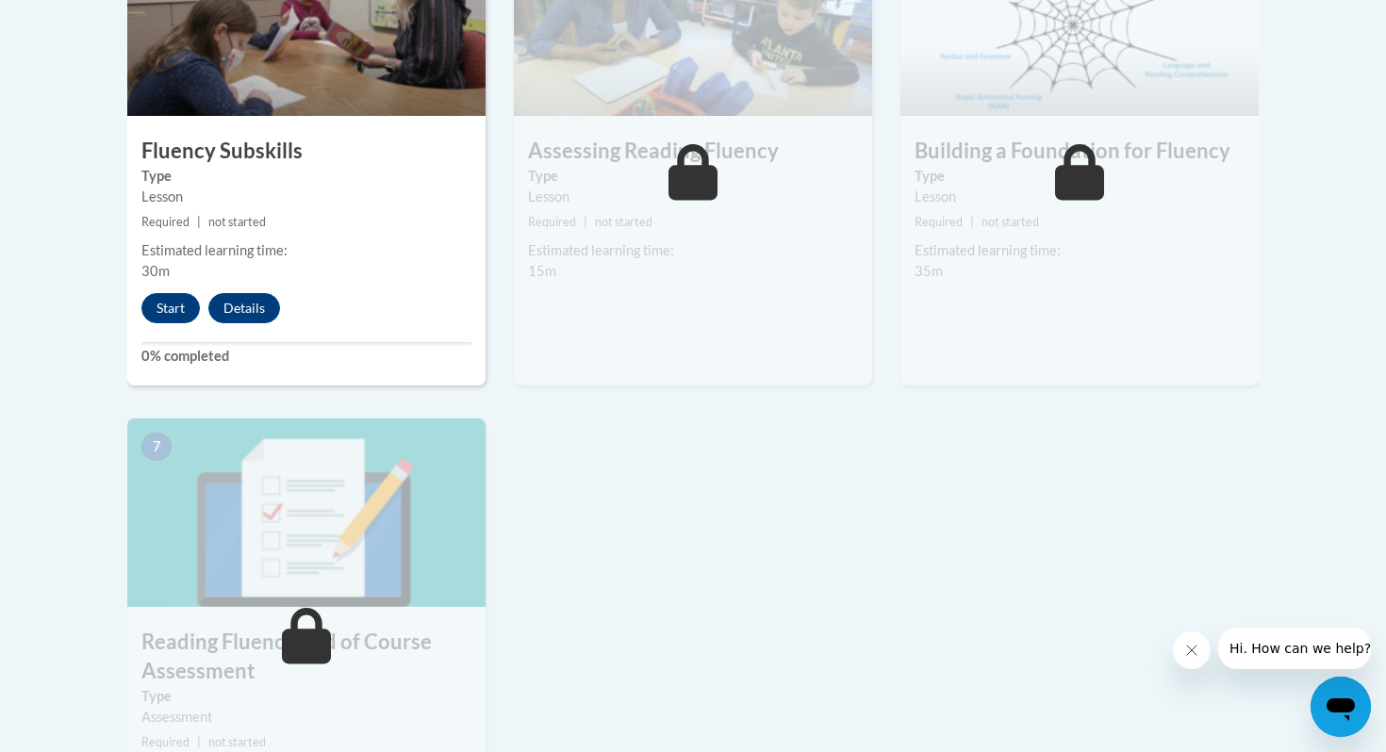
scroll to position [1200, 0]
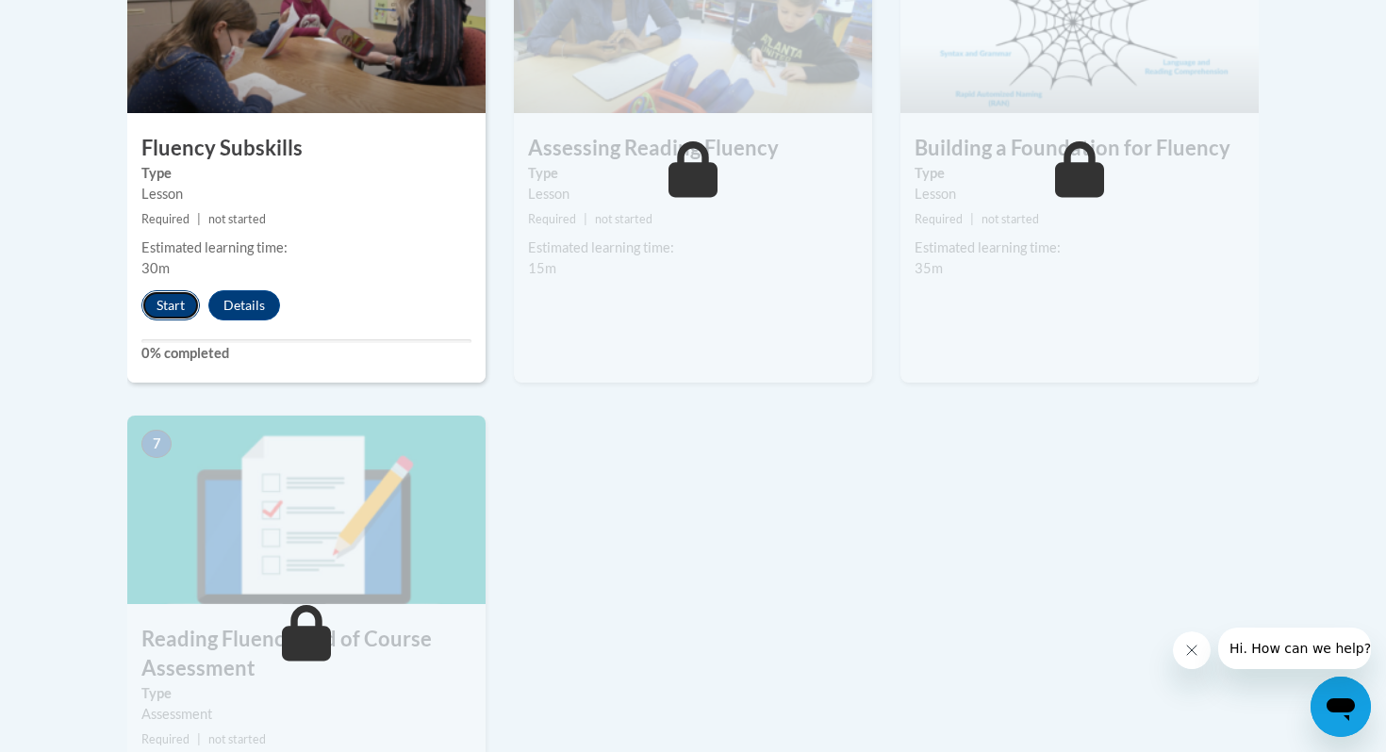
click at [180, 319] on button "Start" at bounding box center [170, 305] width 58 height 30
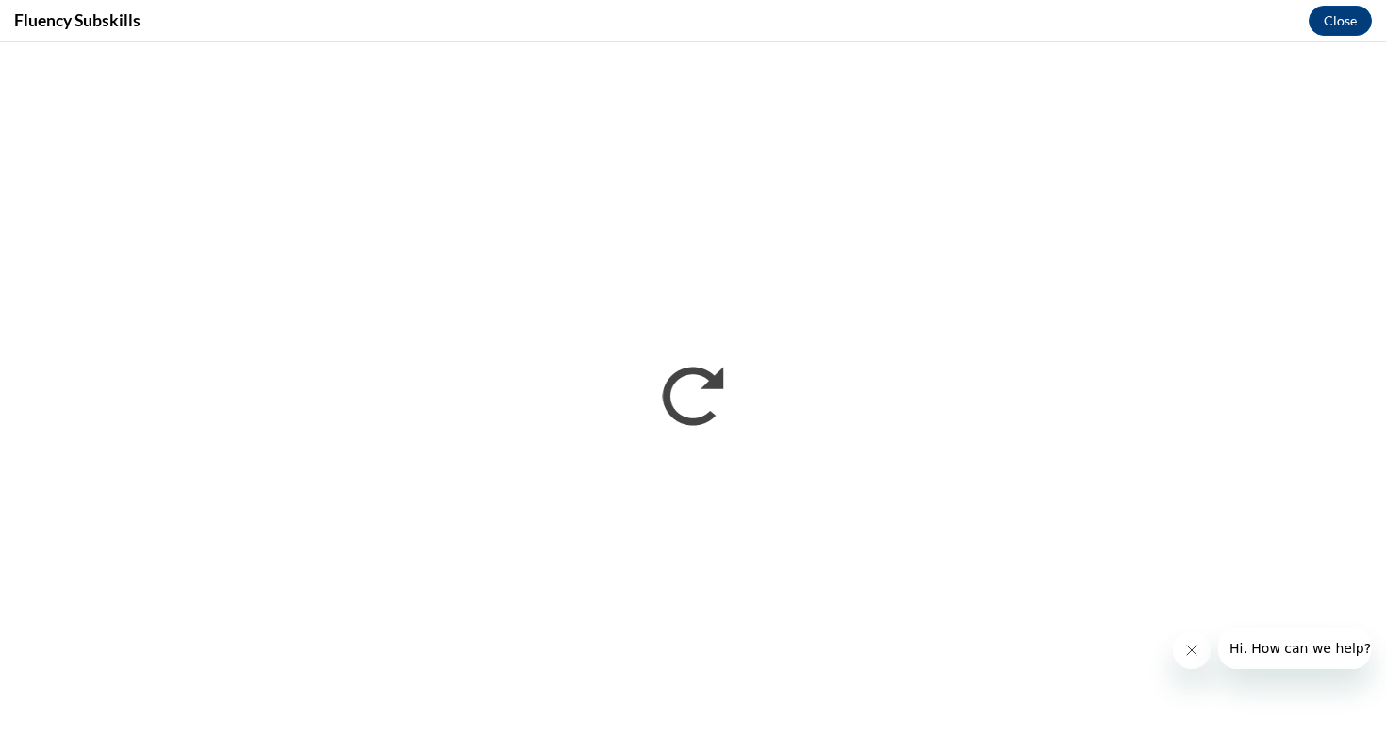
scroll to position [0, 0]
